Goal: Task Accomplishment & Management: Use online tool/utility

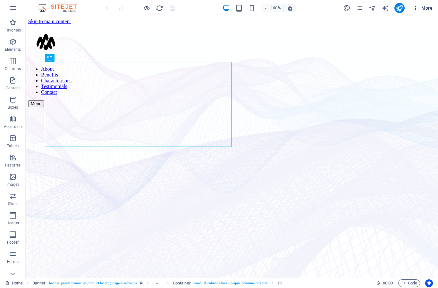
click at [425, 9] on span "More" at bounding box center [423, 8] width 20 height 6
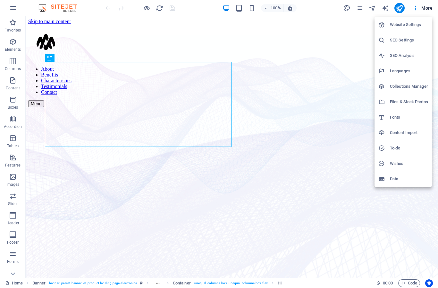
click at [407, 23] on h6 "Website Settings" at bounding box center [409, 25] width 38 height 8
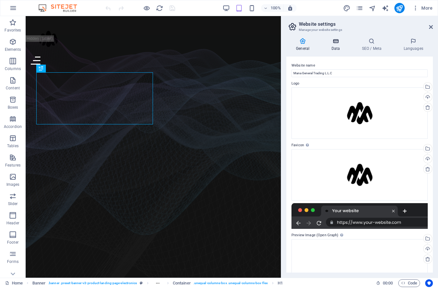
click at [333, 41] on icon at bounding box center [336, 41] width 28 height 6
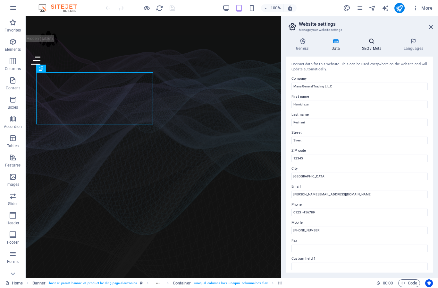
click at [371, 46] on h4 "SEO / Meta" at bounding box center [373, 44] width 42 height 13
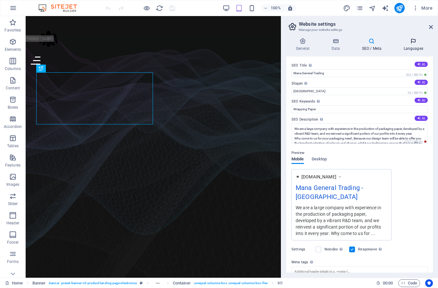
click at [416, 50] on h4 "Languages" at bounding box center [413, 44] width 39 height 13
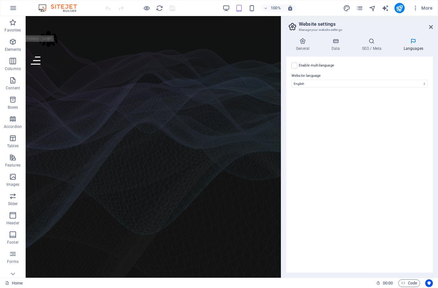
click at [434, 27] on aside "Website settings Manage your website settings General Data SEO / Meta Languages…" at bounding box center [359, 146] width 157 height 261
click at [432, 27] on icon at bounding box center [431, 26] width 4 height 5
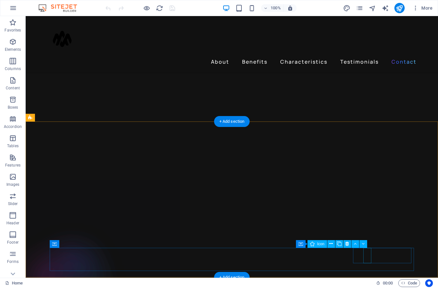
scroll to position [1763, 0]
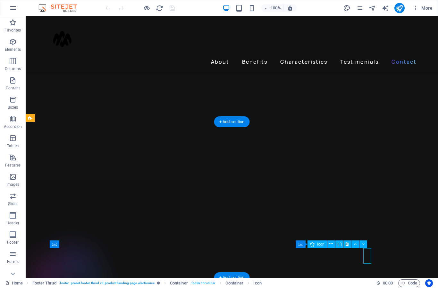
select select "xMidYMid"
select select "px"
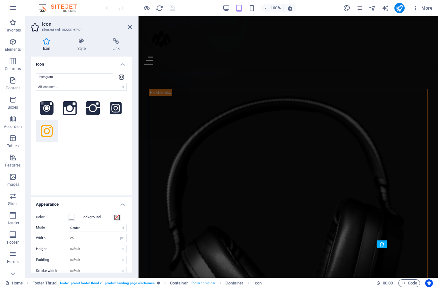
scroll to position [1811, 0]
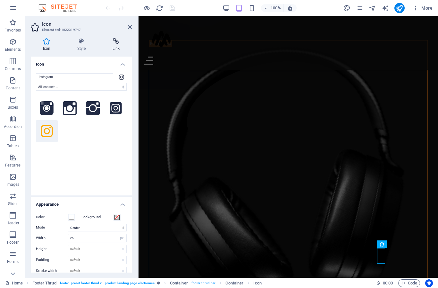
click at [115, 45] on h4 "Link" at bounding box center [115, 44] width 31 height 13
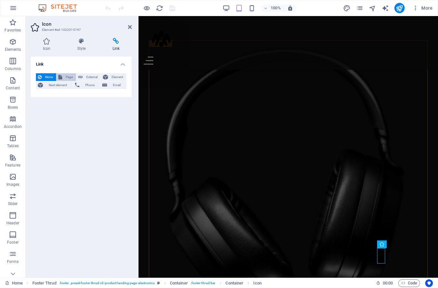
click at [68, 79] on span "Page" at bounding box center [69, 77] width 10 height 8
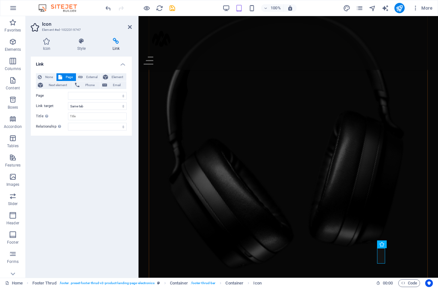
click at [0, 0] on html "Mana General Trading L.L.C Home Favorites Elements Columns Content Boxes Accord…" at bounding box center [219, 144] width 438 height 288
click at [110, 116] on input "Title Additional link description, should not be the same as the link text. The…" at bounding box center [97, 116] width 59 height 8
click at [95, 162] on div "Link None Page External Element Next element Phone Email Page Home Subpage Lega…" at bounding box center [81, 164] width 101 height 216
click at [101, 96] on select "Home Subpage Legal Notice Privacy" at bounding box center [97, 96] width 59 height 8
select select "0"
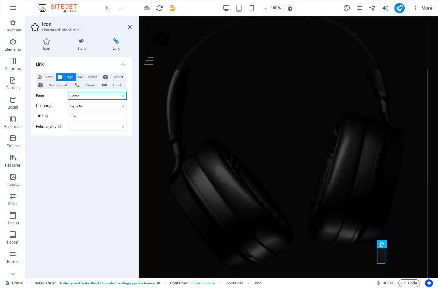
click at [82, 98] on select "Home Subpage Legal Notice Privacy" at bounding box center [97, 96] width 59 height 8
click at [116, 43] on icon at bounding box center [115, 41] width 31 height 6
click at [87, 99] on div "None Page External Element Next element Phone Email Page Home Subpage Legal Not…" at bounding box center [81, 101] width 91 height 57
click at [82, 96] on select "Home Subpage Legal Notice Privacy" at bounding box center [97, 96] width 59 height 8
click at [0, 0] on html "Mana General Trading L.L.C Home Favorites Elements Columns Content Boxes Accord…" at bounding box center [219, 144] width 438 height 288
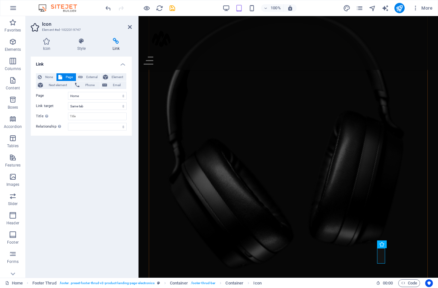
click at [116, 46] on h4 "Link" at bounding box center [115, 44] width 31 height 13
